Goal: Information Seeking & Learning: Understand process/instructions

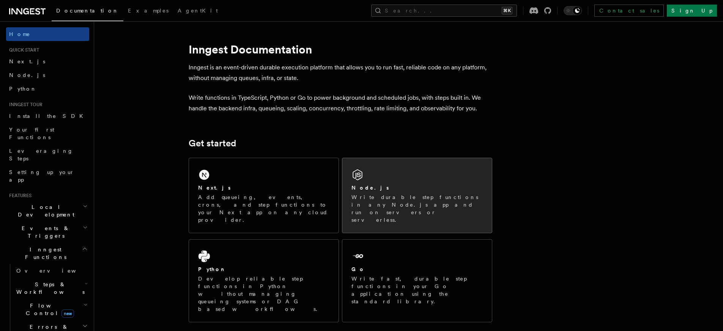
click at [369, 189] on h2 "Node.js" at bounding box center [370, 188] width 38 height 8
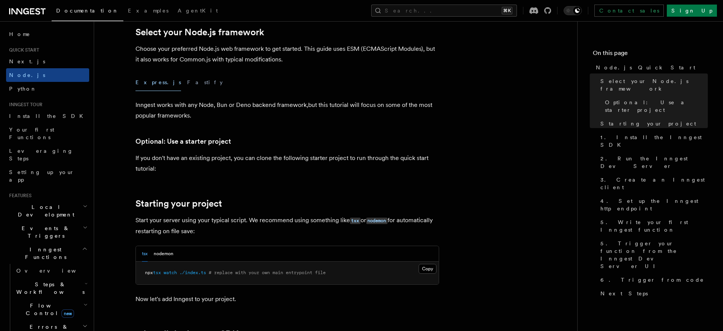
click at [301, 154] on p "If you don't have an existing project, you can clone the following starter proj…" at bounding box center [287, 163] width 304 height 21
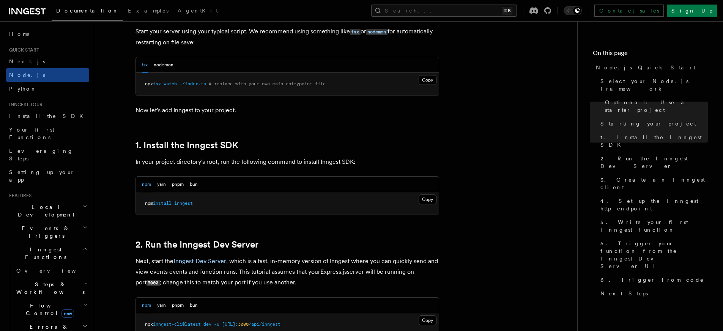
scroll to position [384, 0]
click at [426, 200] on button "Copy Copied" at bounding box center [428, 199] width 18 height 10
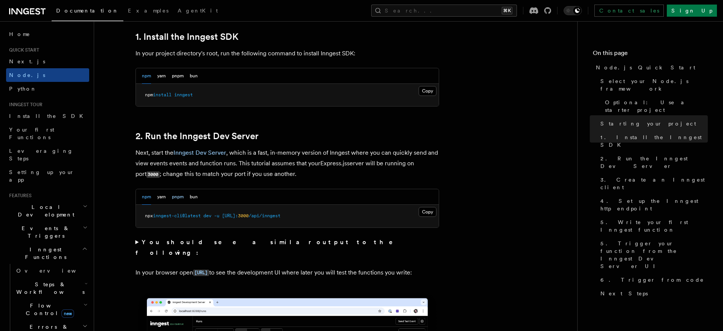
scroll to position [492, 0]
click at [421, 91] on button "Copy Copied" at bounding box center [428, 92] width 18 height 10
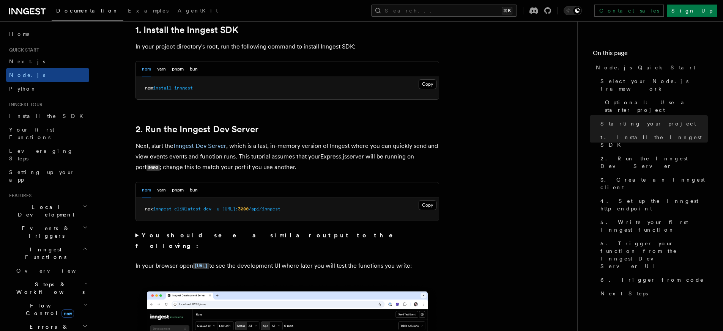
scroll to position [510, 0]
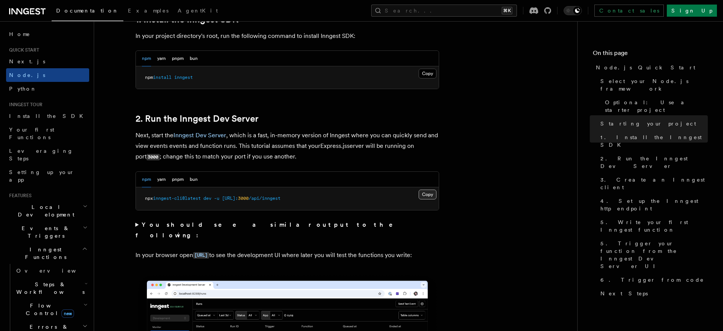
click at [425, 194] on button "Copy Copied" at bounding box center [428, 195] width 18 height 10
click at [24, 75] on span "Node.js" at bounding box center [27, 75] width 36 height 6
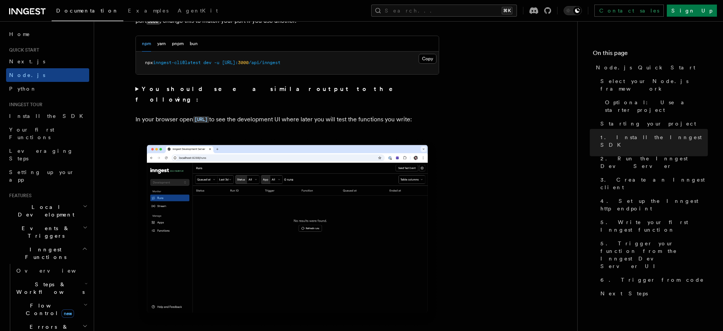
scroll to position [645, 0]
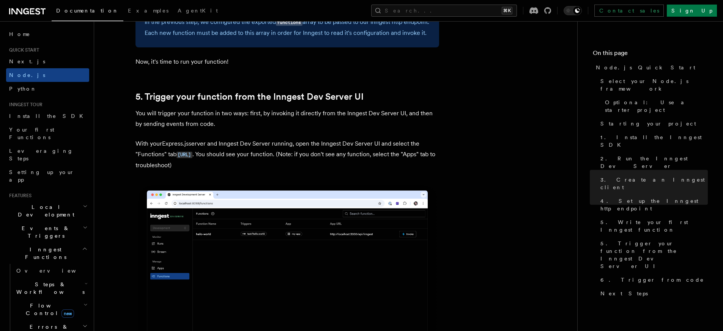
scroll to position [1739, 0]
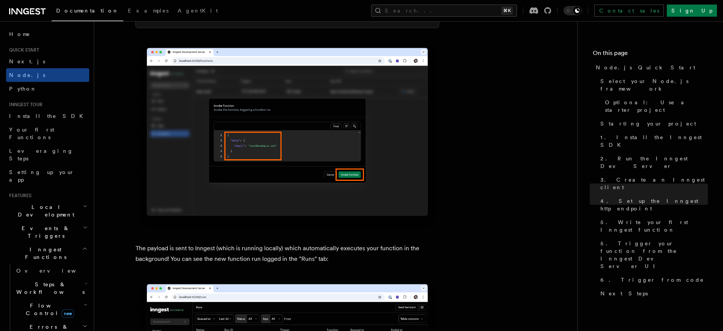
scroll to position [2393, 0]
